Goal: Transaction & Acquisition: Book appointment/travel/reservation

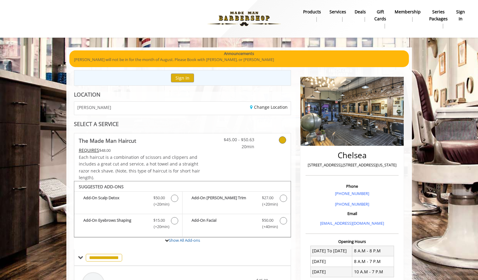
scroll to position [246, 0]
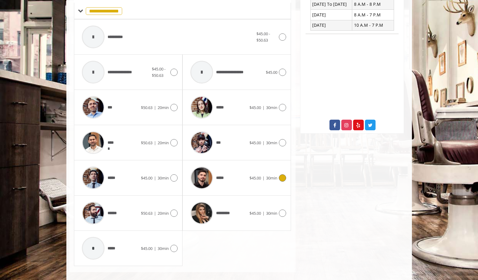
click at [265, 175] on span "$45.00 | 30min" at bounding box center [264, 178] width 28 height 6
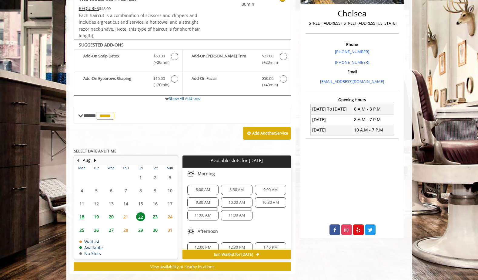
scroll to position [151, 0]
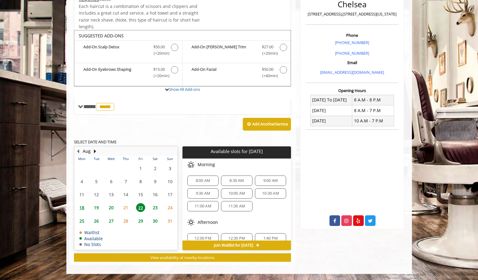
click at [109, 208] on span "20" at bounding box center [111, 207] width 9 height 9
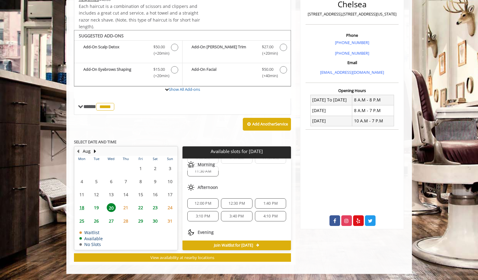
scroll to position [0, 0]
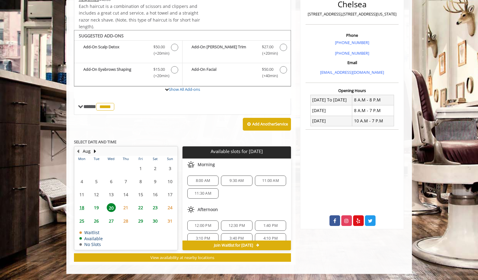
click at [141, 209] on span "22" at bounding box center [140, 207] width 9 height 9
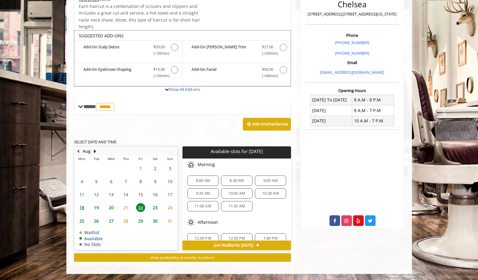
scroll to position [53, 0]
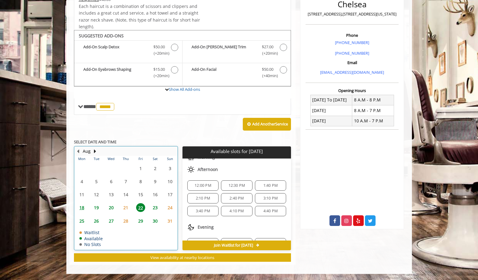
click at [116, 206] on div "20" at bounding box center [111, 207] width 12 height 9
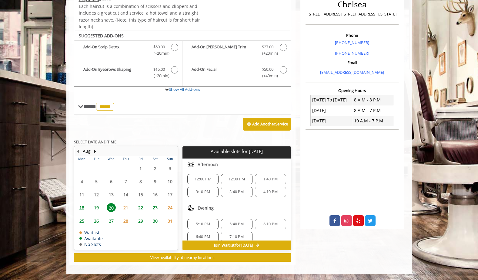
scroll to position [47, 0]
click at [92, 207] on span "19" at bounding box center [96, 207] width 9 height 9
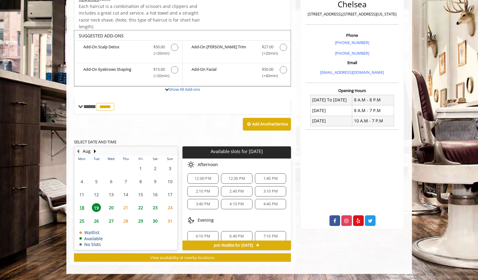
scroll to position [63, 0]
click at [113, 206] on span "20" at bounding box center [111, 207] width 9 height 9
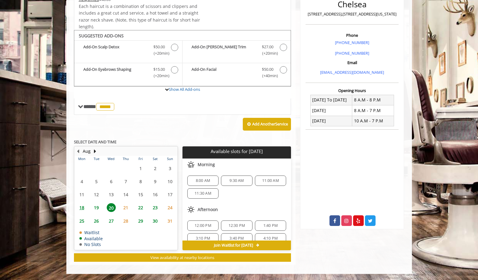
scroll to position [37, 0]
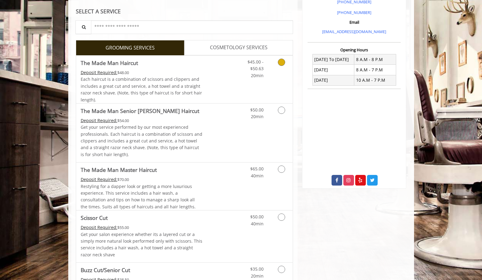
click at [214, 66] on link "Discounted Price" at bounding box center [220, 80] width 36 height 48
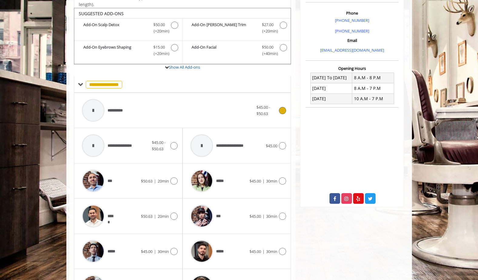
scroll to position [181, 0]
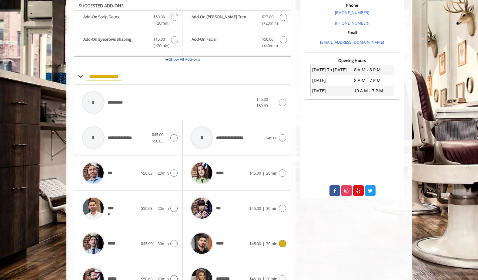
click at [244, 241] on div "*****" at bounding box center [218, 243] width 62 height 29
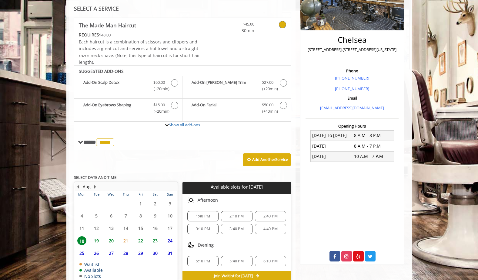
scroll to position [146, 0]
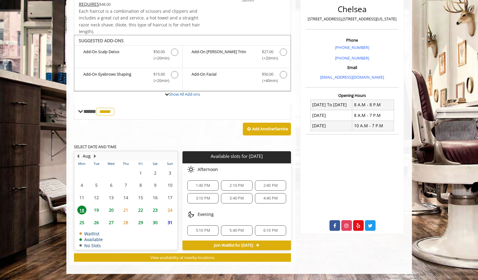
click at [112, 210] on span "20" at bounding box center [111, 209] width 9 height 9
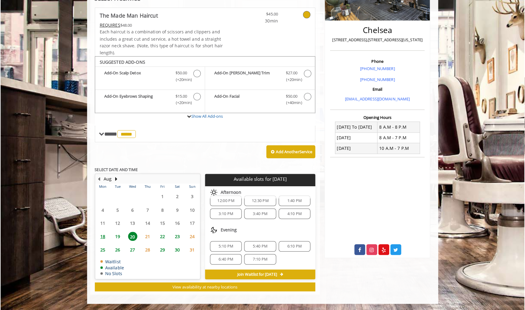
scroll to position [121, 0]
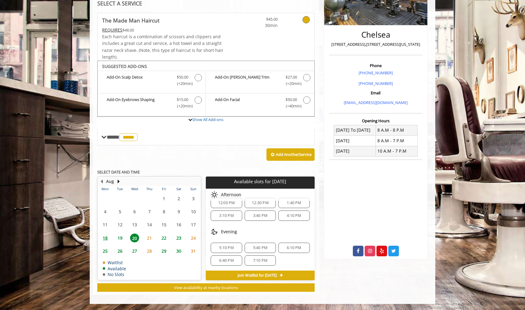
click at [325, 126] on div "Chelsea 169 W 23rd Street,170 W 23rd Street, New York Phone +(917) 639-3902 +(6…" at bounding box center [376, 107] width 104 height 303
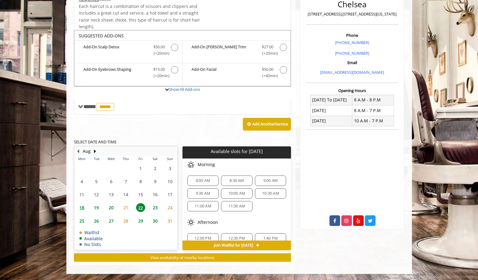
scroll to position [35, 0]
